Goal: Transaction & Acquisition: Purchase product/service

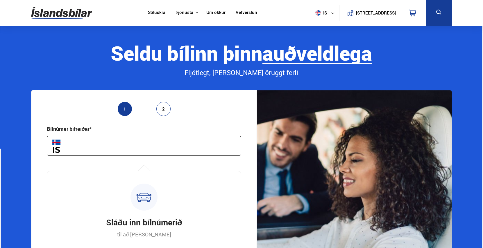
click at [170, 147] on input "text" at bounding box center [144, 146] width 195 height 20
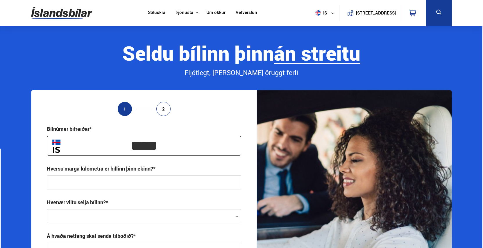
type input "*****"
click at [182, 183] on input "text" at bounding box center [144, 183] width 195 height 14
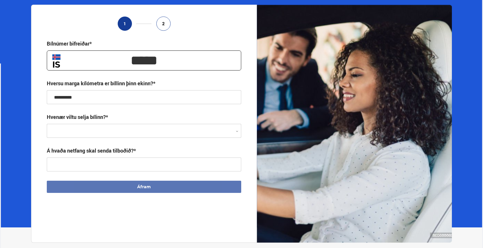
type input "**********"
click at [103, 133] on div at bounding box center [144, 131] width 195 height 14
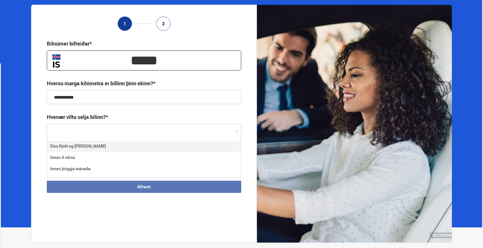
scroll to position [39, 194]
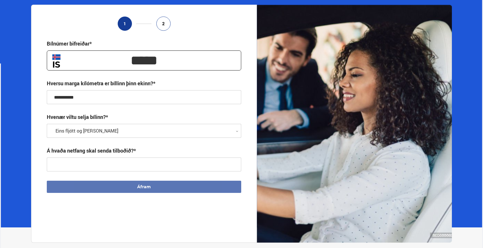
click at [83, 126] on div at bounding box center [144, 131] width 195 height 14
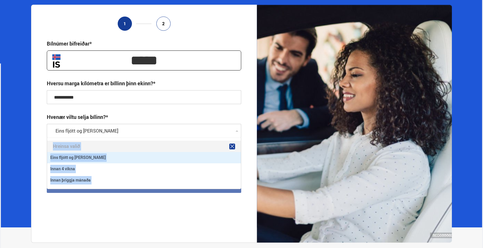
scroll to position [50, 194]
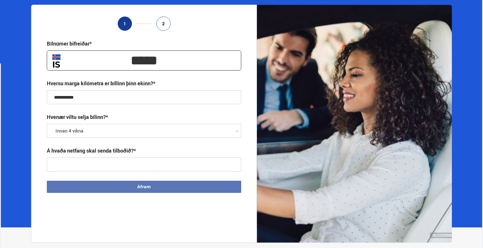
click at [102, 165] on input "text" at bounding box center [144, 165] width 195 height 14
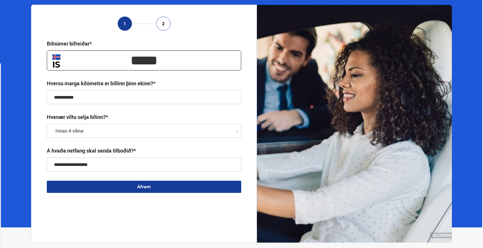
type input "**********"
click at [135, 189] on button "Áfram" at bounding box center [144, 187] width 195 height 12
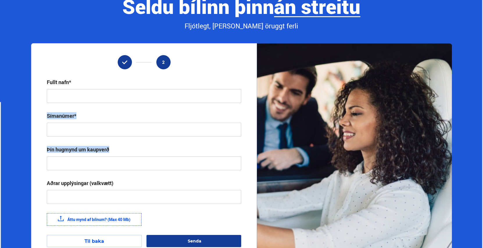
scroll to position [50, 0]
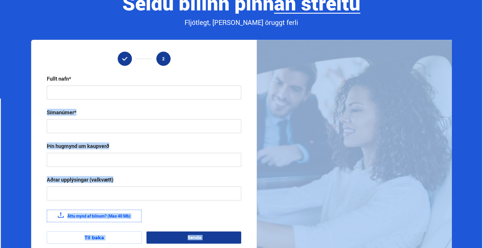
drag, startPoint x: 158, startPoint y: 112, endPoint x: 499, endPoint y: 265, distance: 373.4
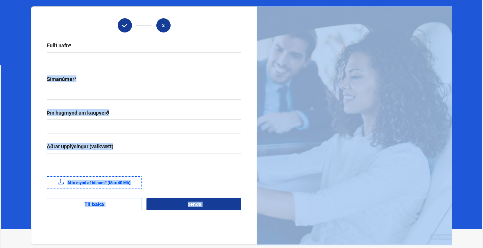
scroll to position [0, 0]
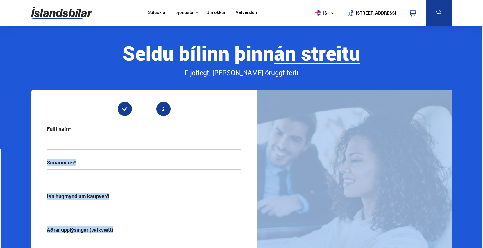
click at [152, 11] on link "Söluskrá" at bounding box center [156, 13] width 17 height 6
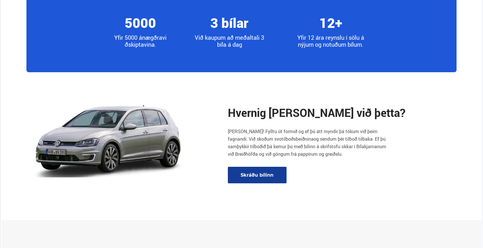
scroll to position [770, 0]
